Goal: Check status: Check status

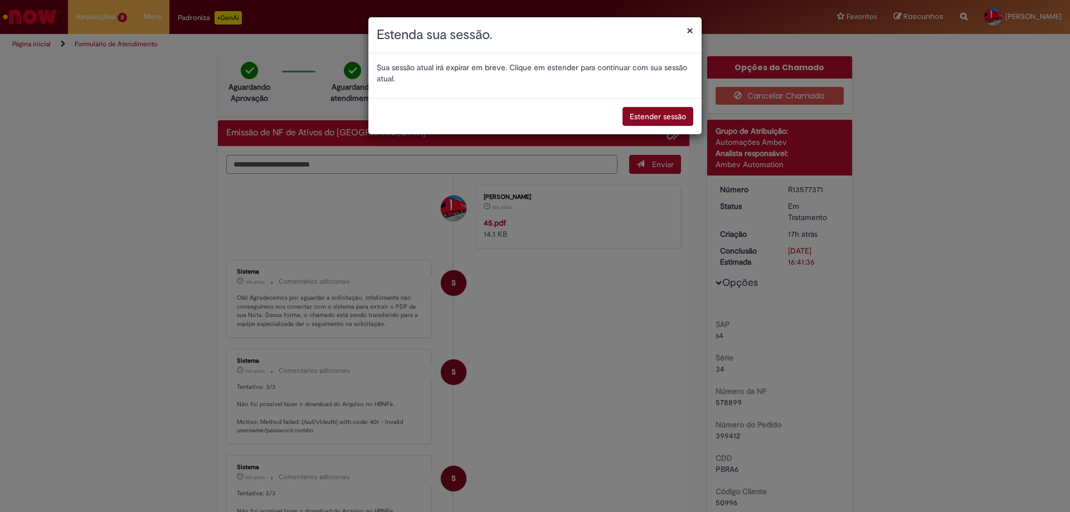
click at [638, 117] on button "Estender sessão" at bounding box center [658, 116] width 71 height 19
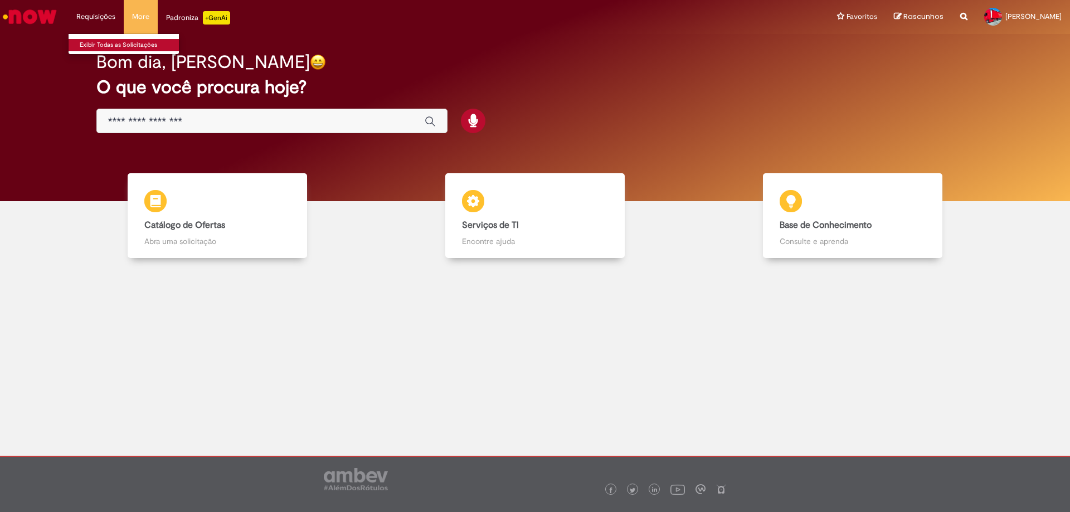
click at [102, 42] on link "Exibir Todas as Solicitações" at bounding box center [130, 45] width 123 height 12
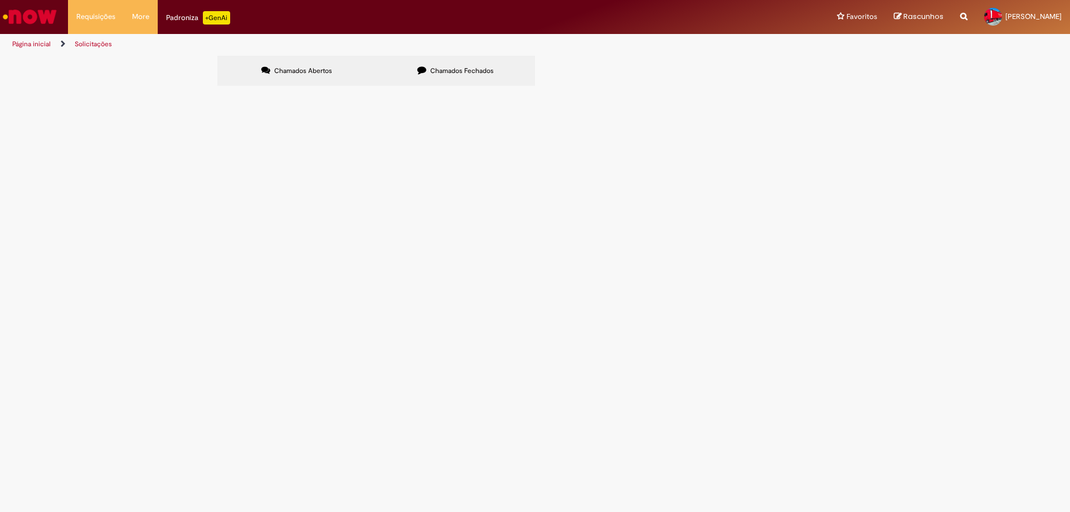
click at [429, 78] on label "Chamados Fechados" at bounding box center [455, 71] width 159 height 30
click at [0, 0] on span "R13577371" at bounding box center [0, 0] width 0 height 0
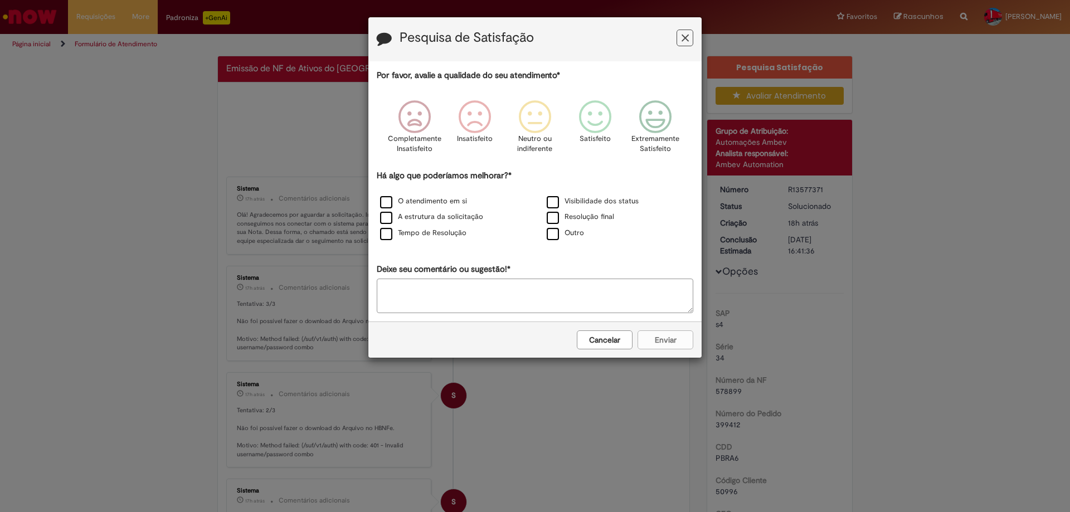
click at [596, 341] on button "Cancelar" at bounding box center [605, 340] width 56 height 19
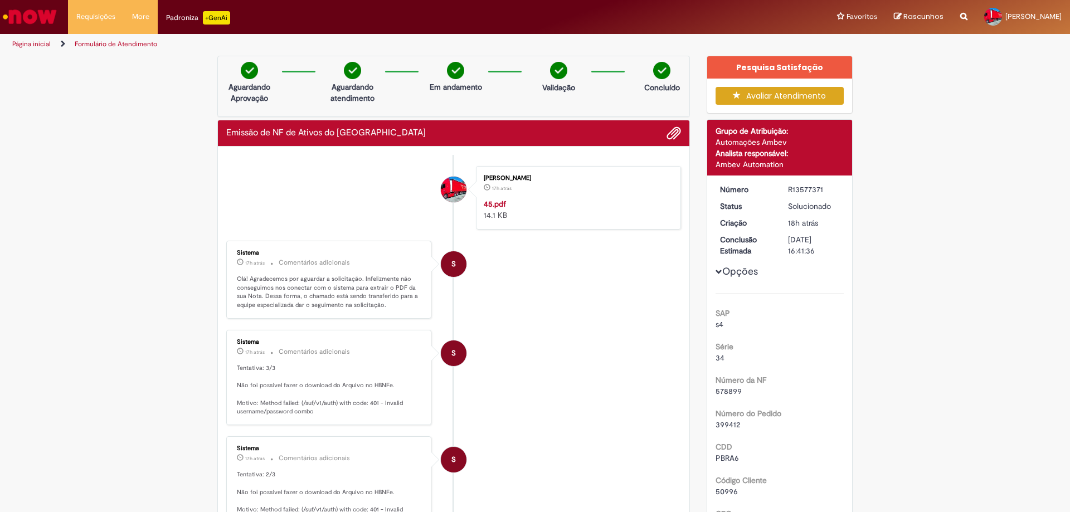
click at [45, 20] on img "Ir para a Homepage" at bounding box center [29, 17] width 57 height 22
